Goal: Transaction & Acquisition: Purchase product/service

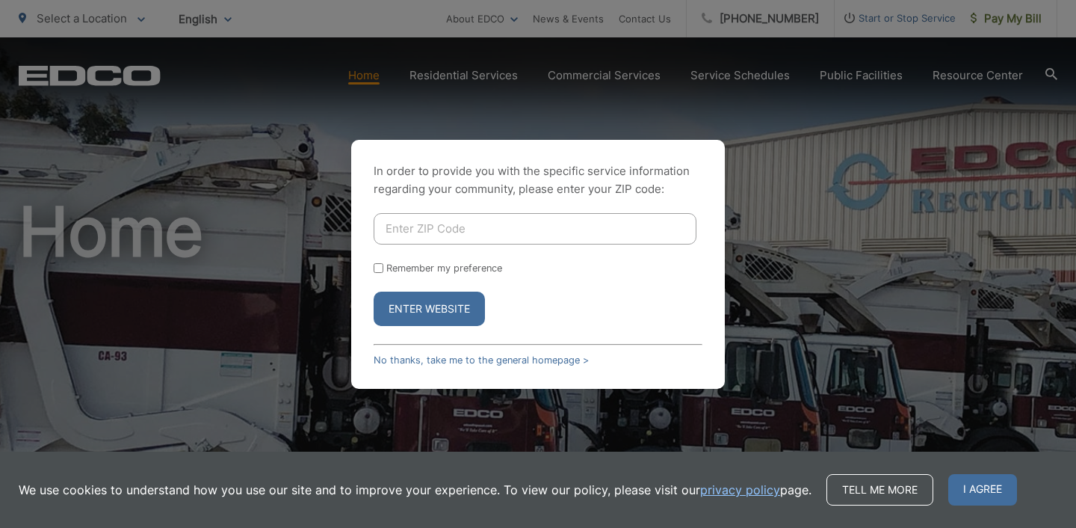
click at [428, 235] on input "Enter ZIP Code" at bounding box center [535, 228] width 323 height 31
type input "90623"
click at [445, 303] on button "Enter Website" at bounding box center [429, 309] width 111 height 34
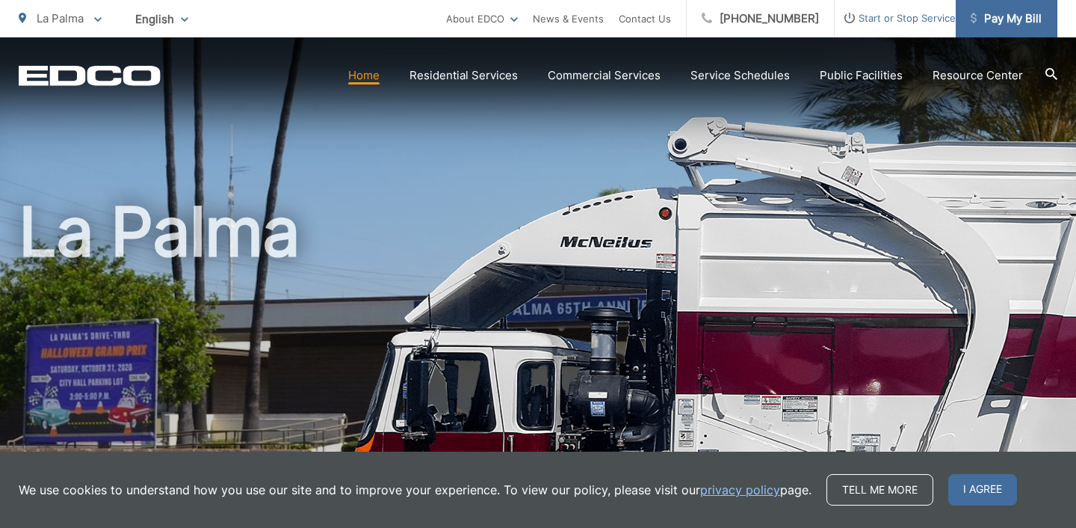
click at [1014, 16] on span "Pay My Bill" at bounding box center [1006, 19] width 71 height 18
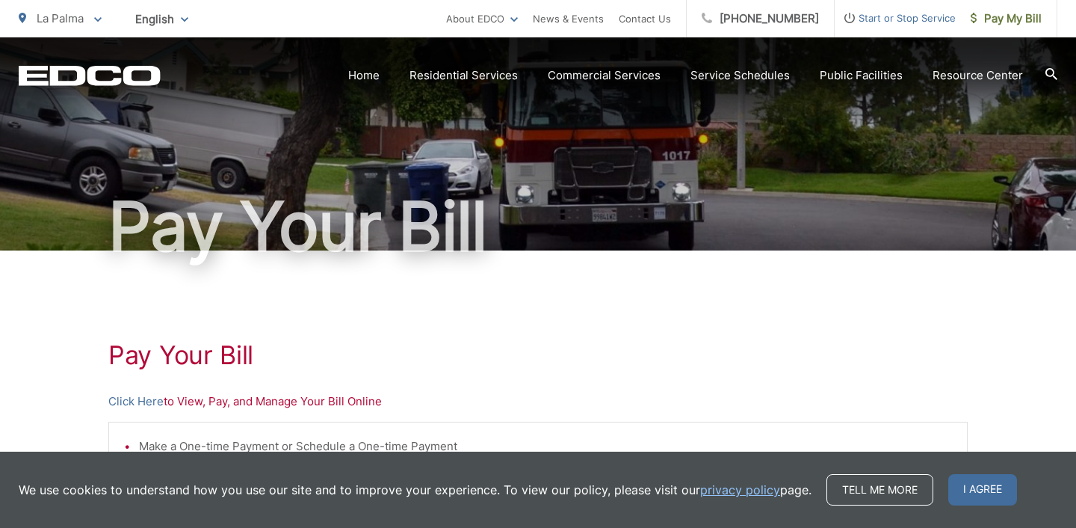
scroll to position [56, 0]
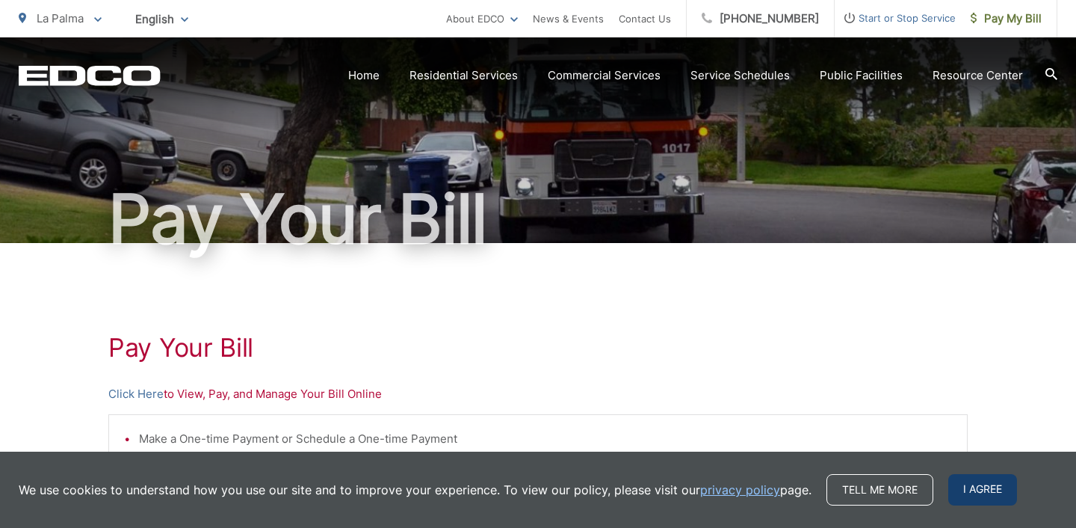
click at [984, 481] on span "I agree" at bounding box center [983, 489] width 69 height 31
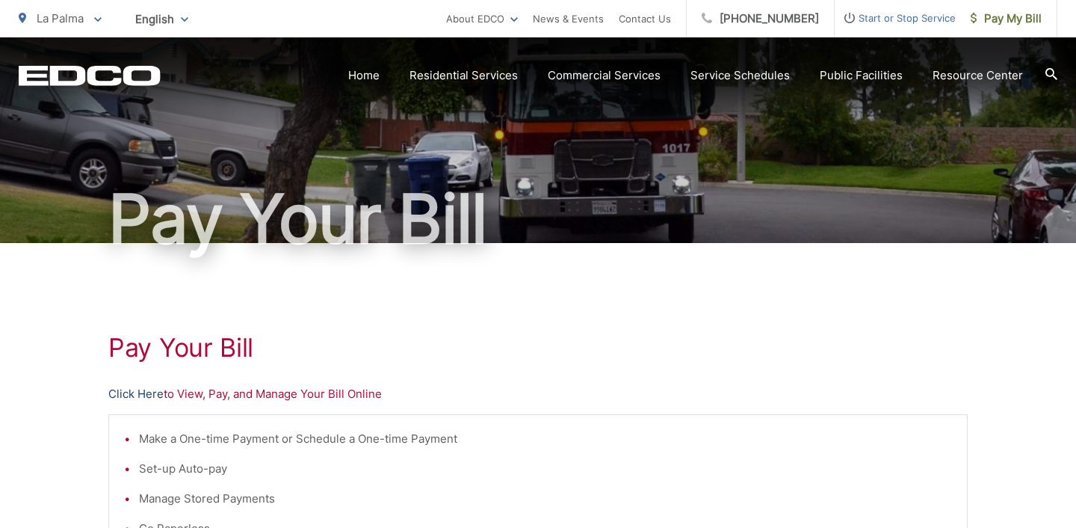
click at [134, 395] on link "Click Here" at bounding box center [135, 394] width 55 height 18
